Goal: Navigation & Orientation: Find specific page/section

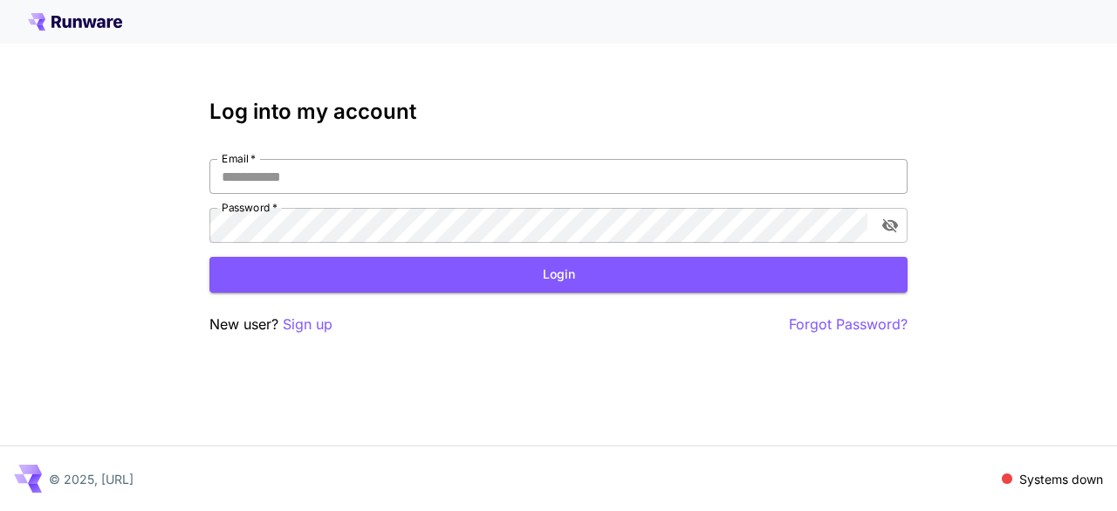
click at [298, 178] on input "Email   *" at bounding box center [558, 176] width 698 height 35
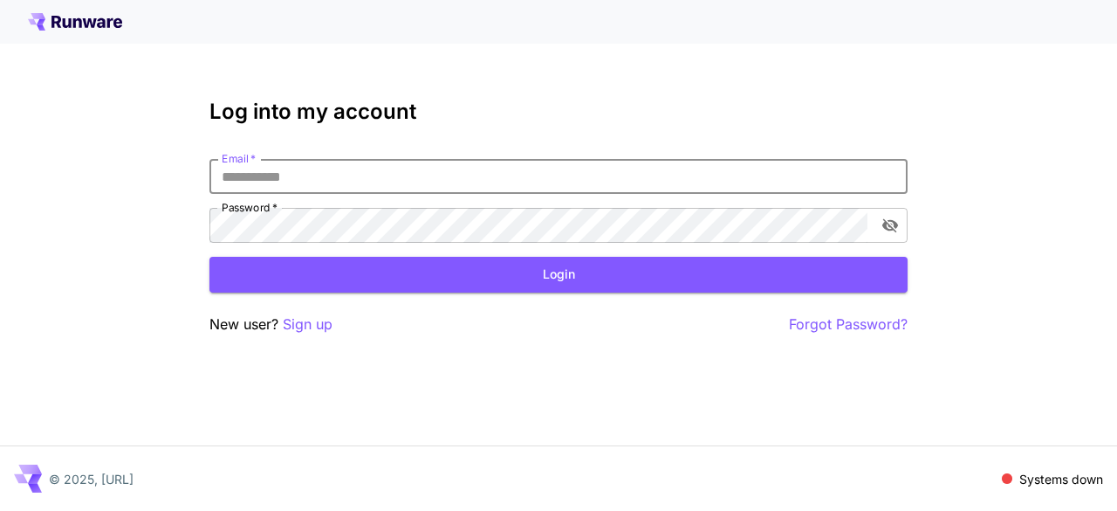
type input "**********"
click at [473, 261] on button "Login" at bounding box center [558, 275] width 698 height 36
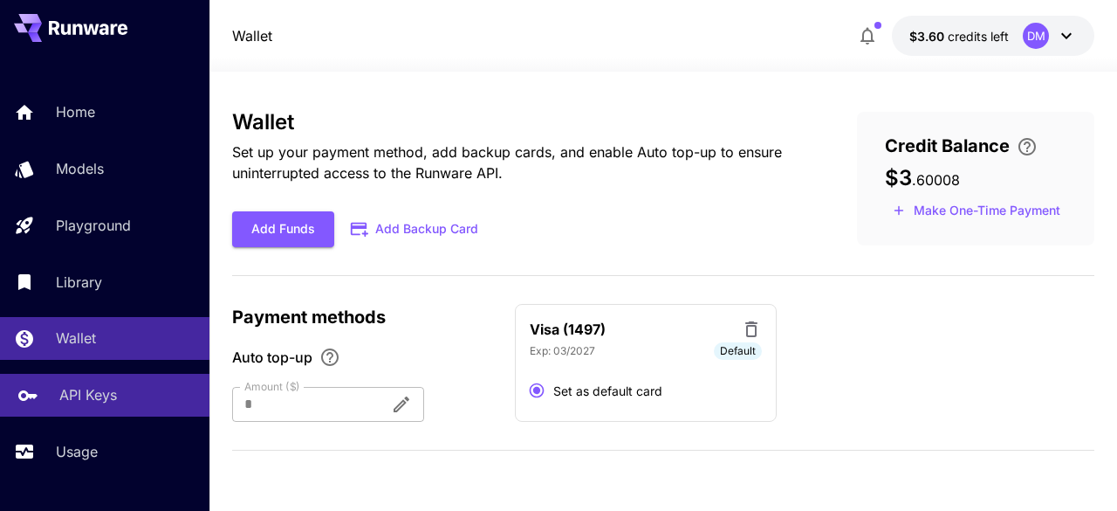
click at [98, 403] on p "API Keys" at bounding box center [88, 394] width 58 height 21
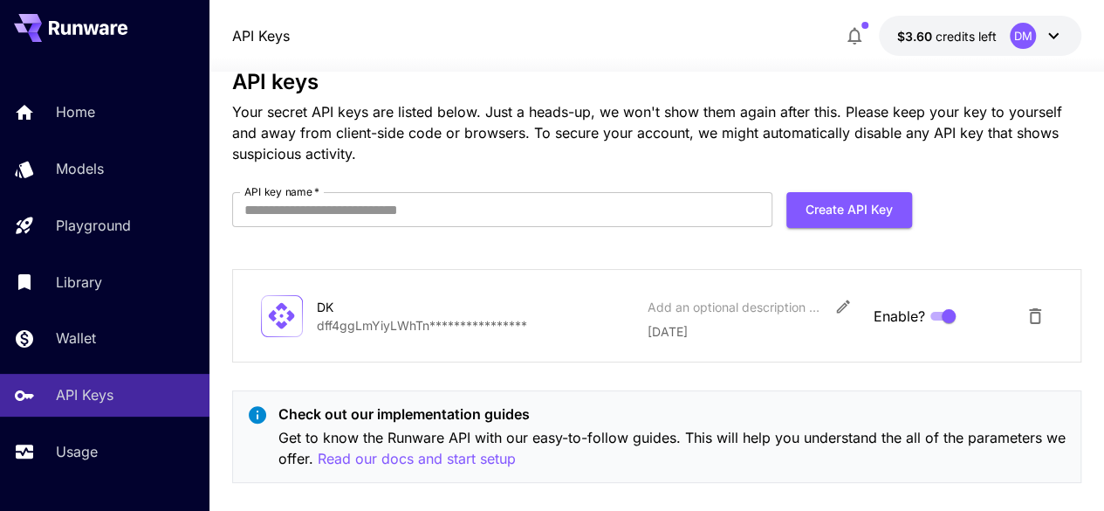
scroll to position [63, 0]
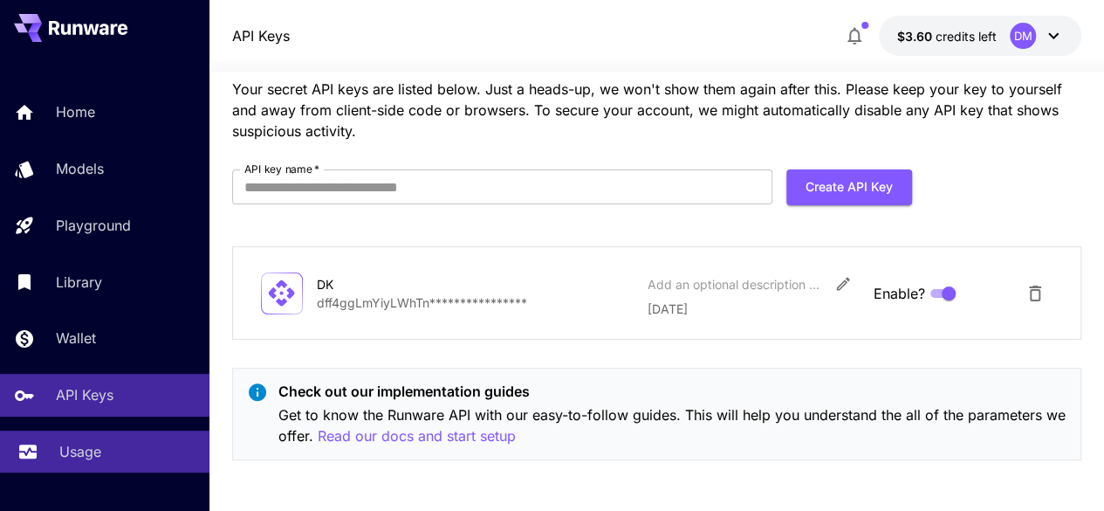
click at [71, 443] on p "Usage" at bounding box center [80, 451] width 42 height 21
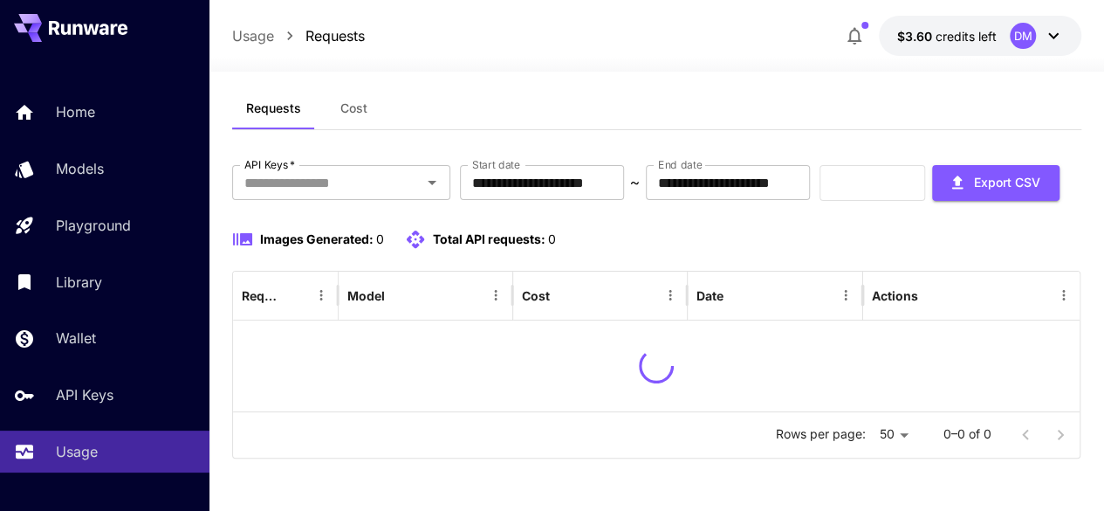
scroll to position [77, 0]
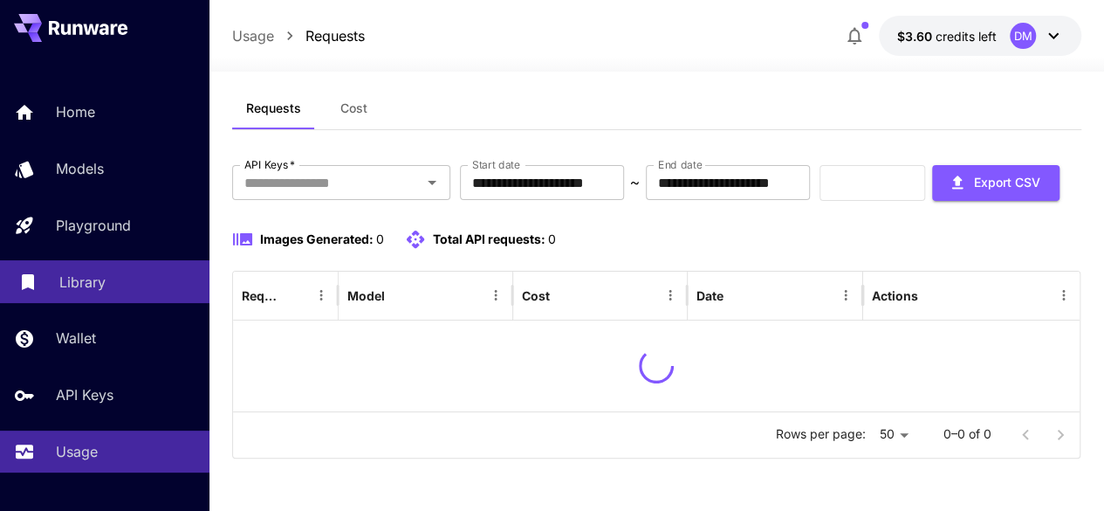
click at [65, 291] on p "Library" at bounding box center [82, 281] width 46 height 21
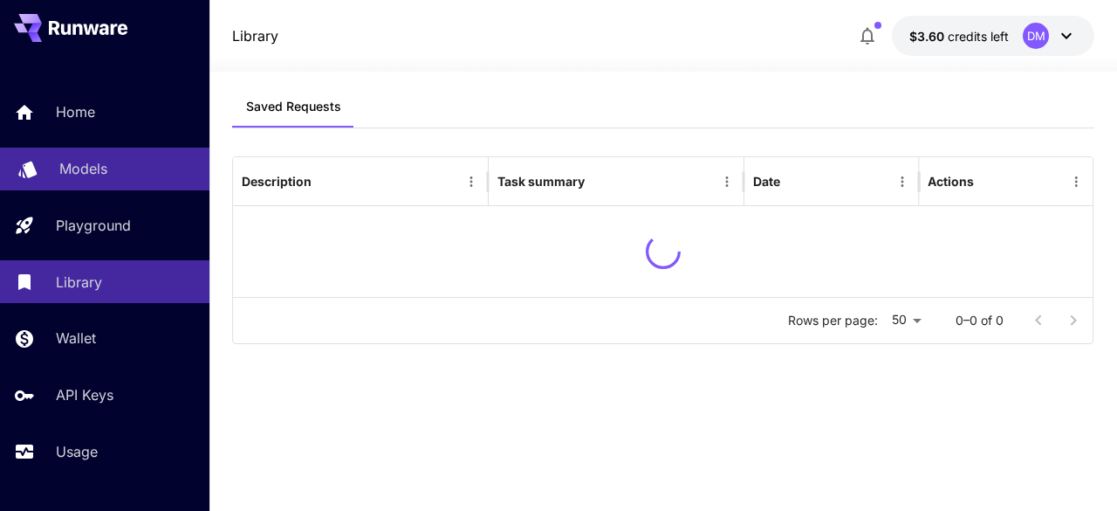
click at [93, 174] on p "Models" at bounding box center [83, 168] width 48 height 21
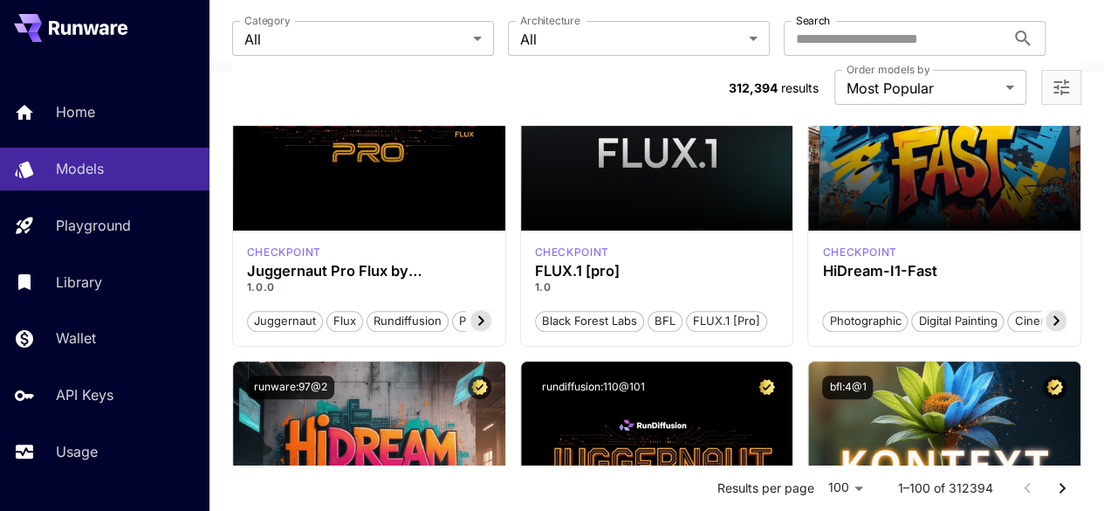
scroll to position [87, 0]
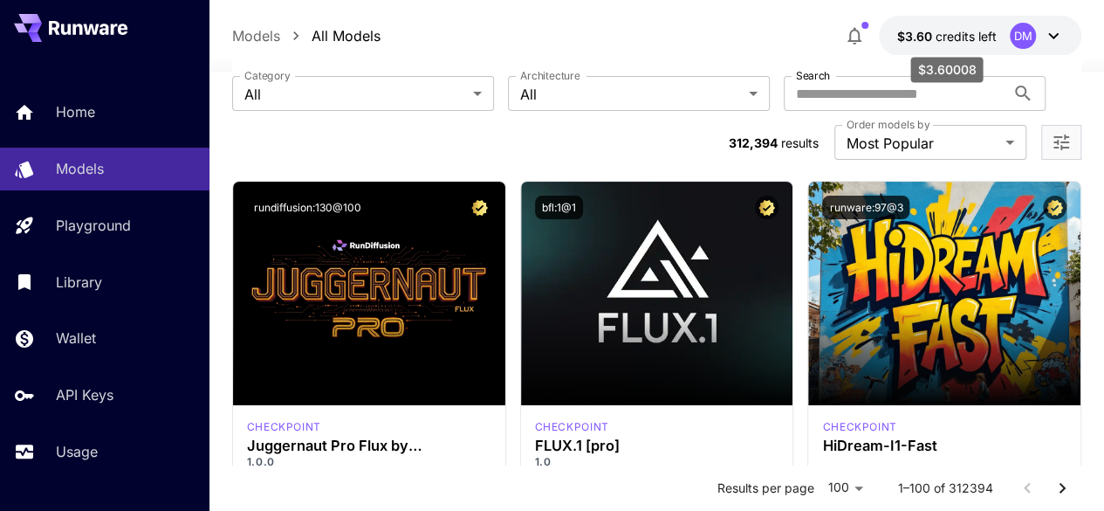
click at [930, 31] on span "$3.60" at bounding box center [915, 36] width 38 height 15
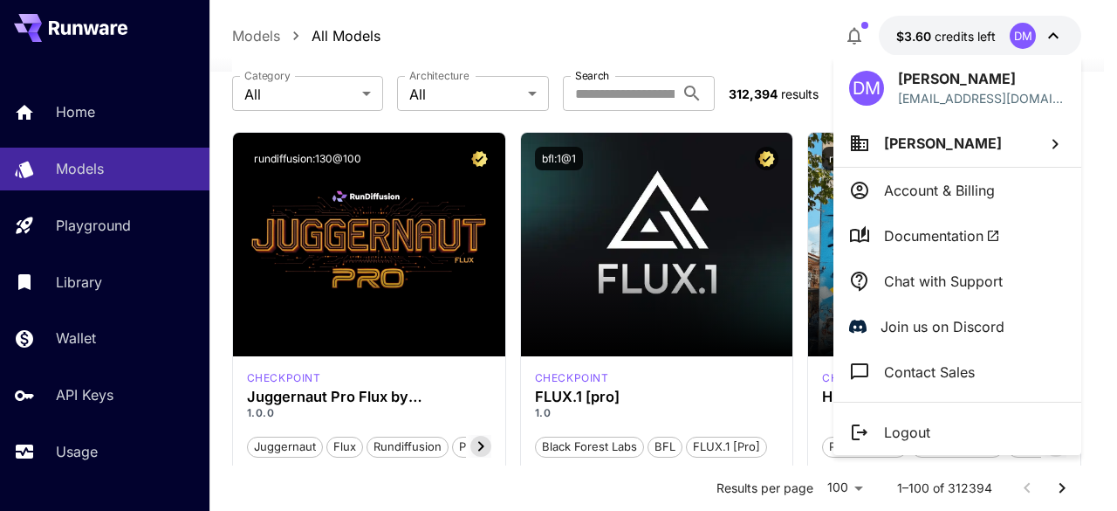
click at [639, 16] on div at bounding box center [558, 255] width 1117 height 511
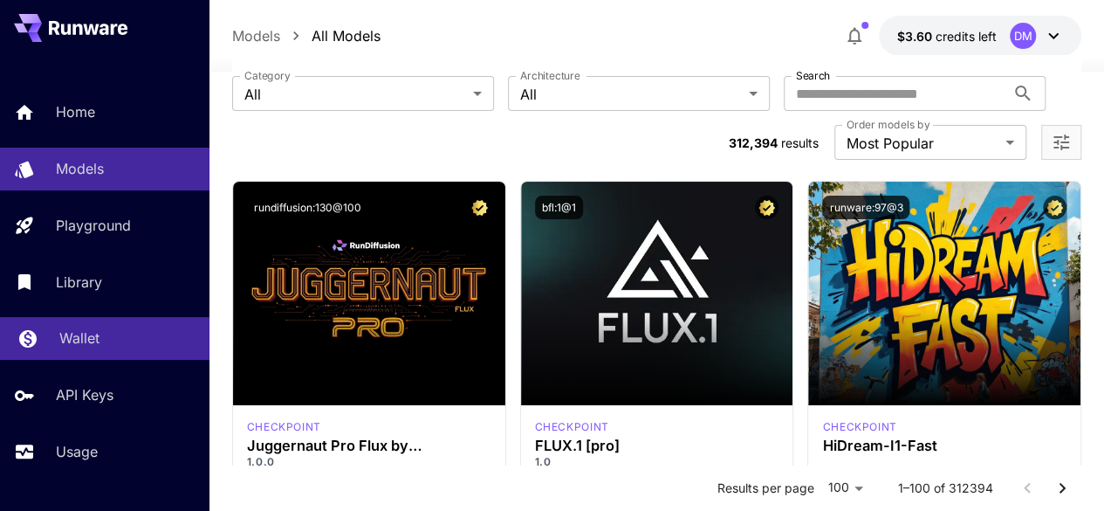
click at [84, 331] on p "Wallet" at bounding box center [79, 337] width 40 height 21
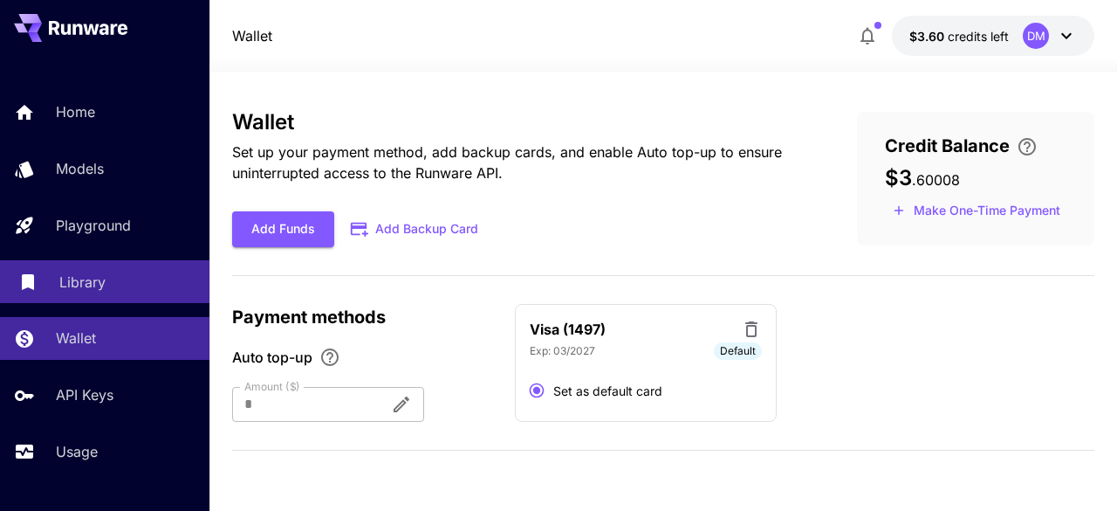
click at [77, 287] on p "Library" at bounding box center [82, 281] width 46 height 21
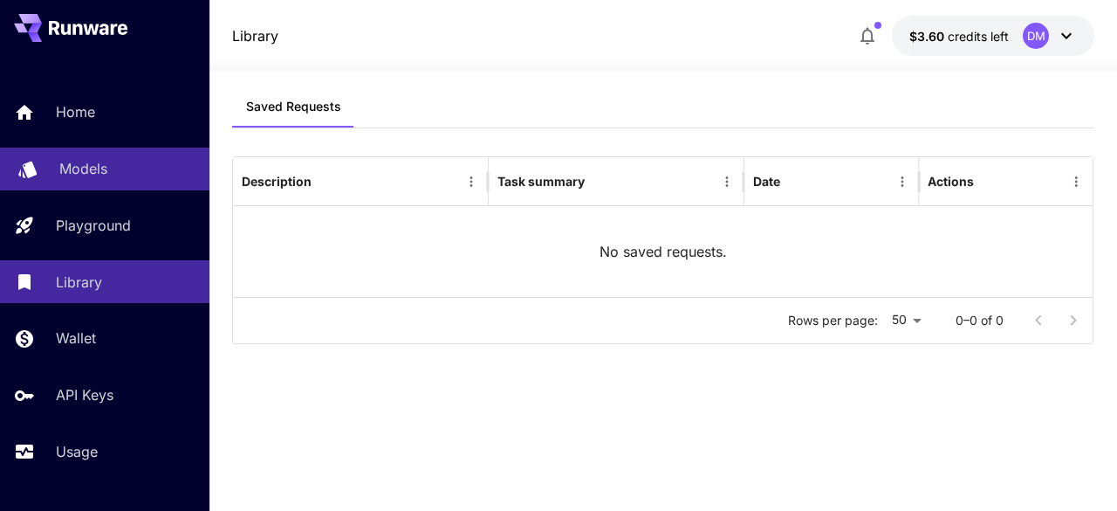
click at [95, 170] on p "Models" at bounding box center [83, 168] width 48 height 21
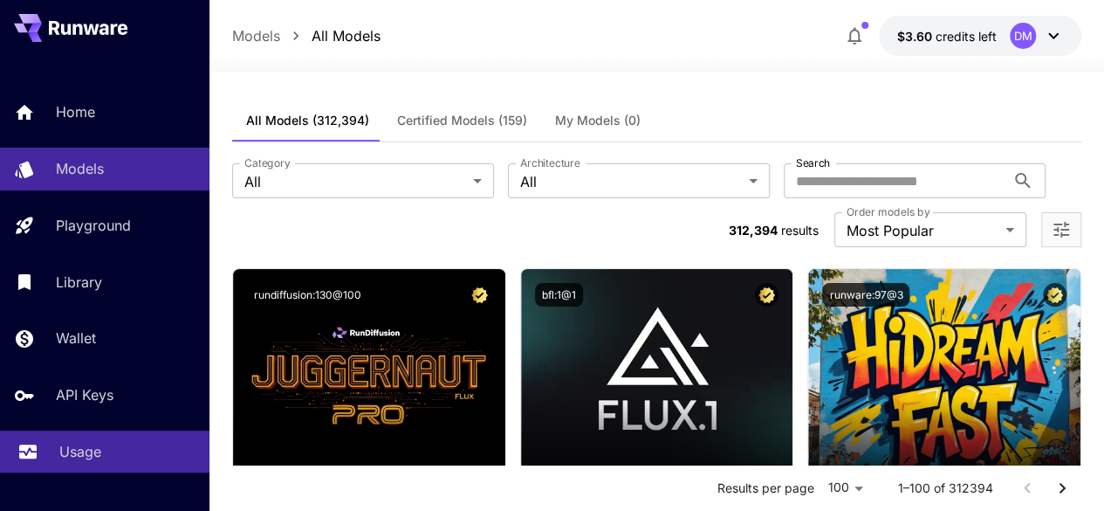
click at [63, 454] on p "Usage" at bounding box center [80, 451] width 42 height 21
